Goal: Find specific page/section: Find specific page/section

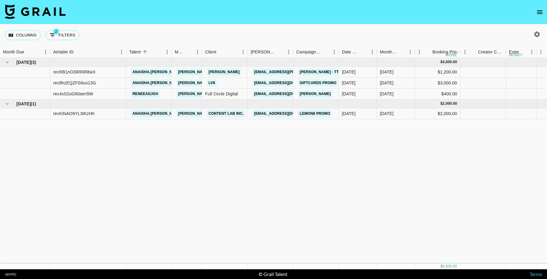
click at [543, 12] on icon "open drawer" at bounding box center [539, 12] width 7 height 7
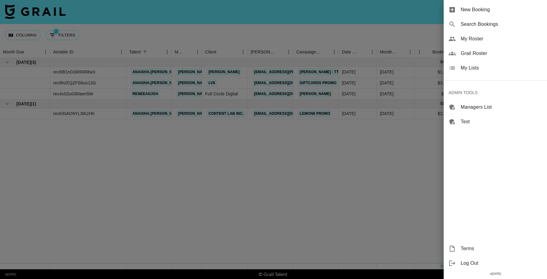
click at [484, 54] on span "Grail Roster" at bounding box center [501, 53] width 81 height 7
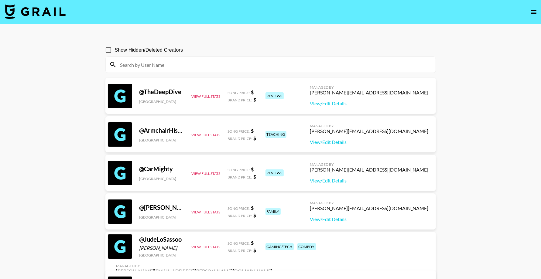
click at [189, 67] on input at bounding box center [275, 65] width 316 height 10
paste input "[URL][DOMAIN_NAME]"
type input "[URL][DOMAIN_NAME]"
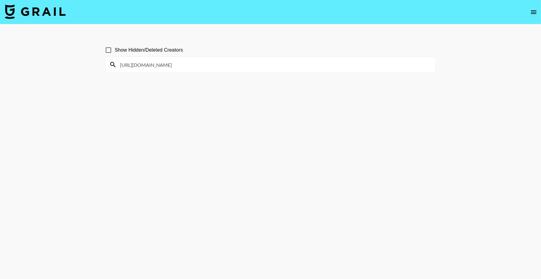
drag, startPoint x: 188, startPoint y: 64, endPoint x: 86, endPoint y: 64, distance: 101.5
click at [86, 64] on main "Show Hidden/Deleted Creators [URL][DOMAIN_NAME]" at bounding box center [270, 154] width 541 height 260
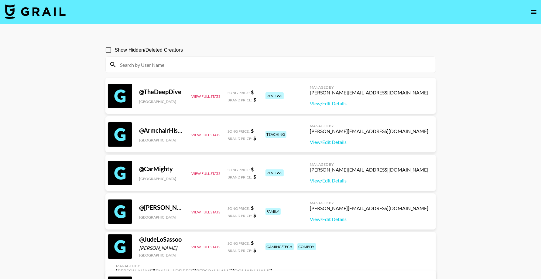
click at [197, 68] on input at bounding box center [275, 65] width 316 height 10
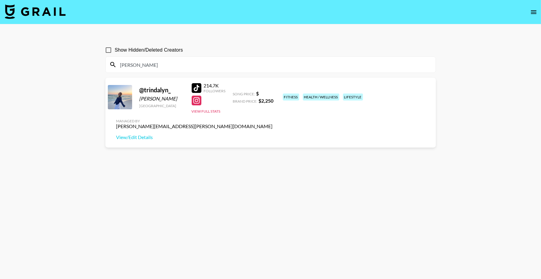
type input "[PERSON_NAME]"
drag, startPoint x: 177, startPoint y: 90, endPoint x: 145, endPoint y: 92, distance: 31.9
click at [145, 92] on div "@ trindalyn_" at bounding box center [162, 90] width 45 height 8
